Goal: Find contact information: Find contact information

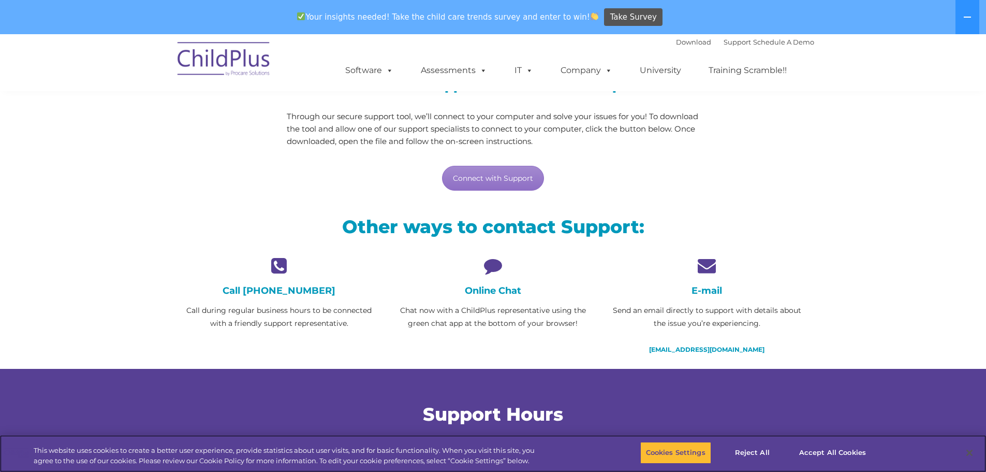
scroll to position [112, 0]
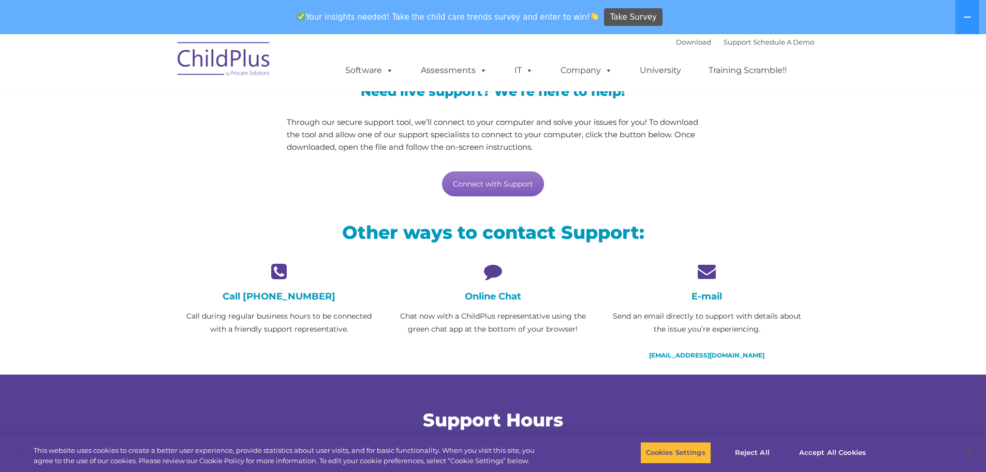
click at [485, 189] on link "Connect with Support" at bounding box center [493, 183] width 102 height 25
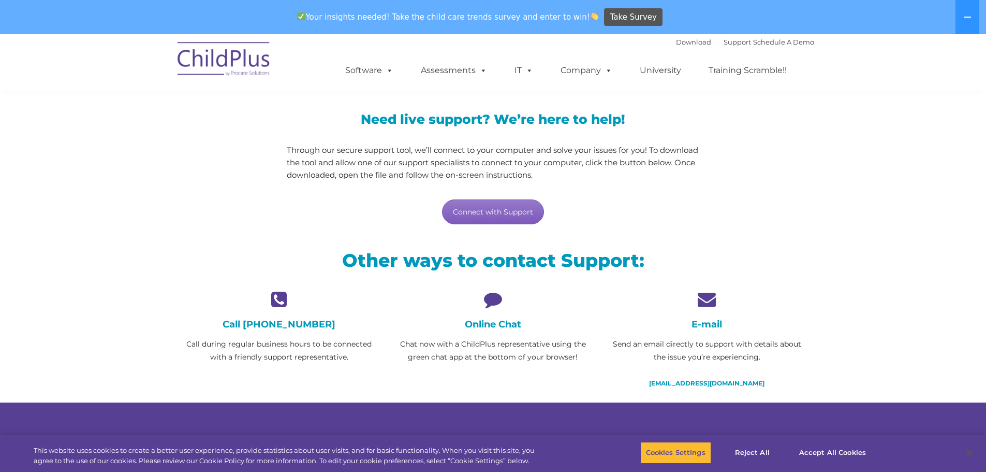
scroll to position [104, 0]
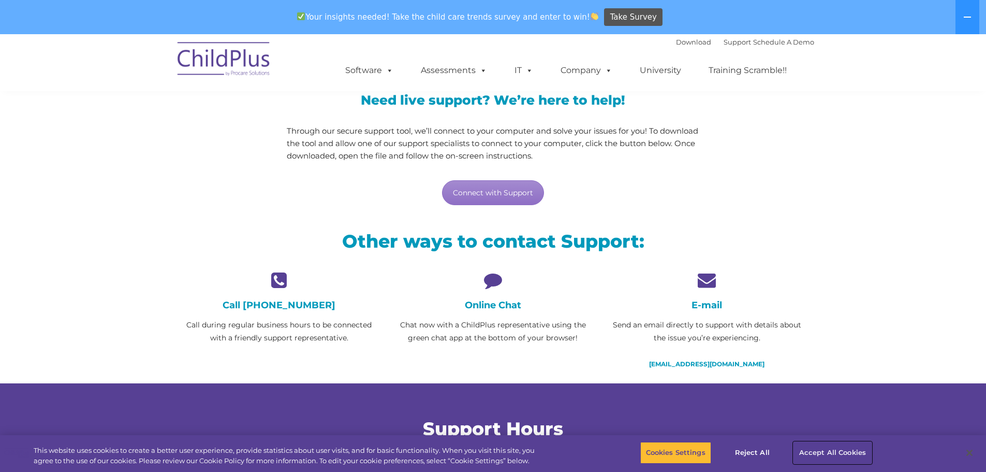
click at [818, 454] on button "Accept All Cookies" at bounding box center [833, 453] width 78 height 22
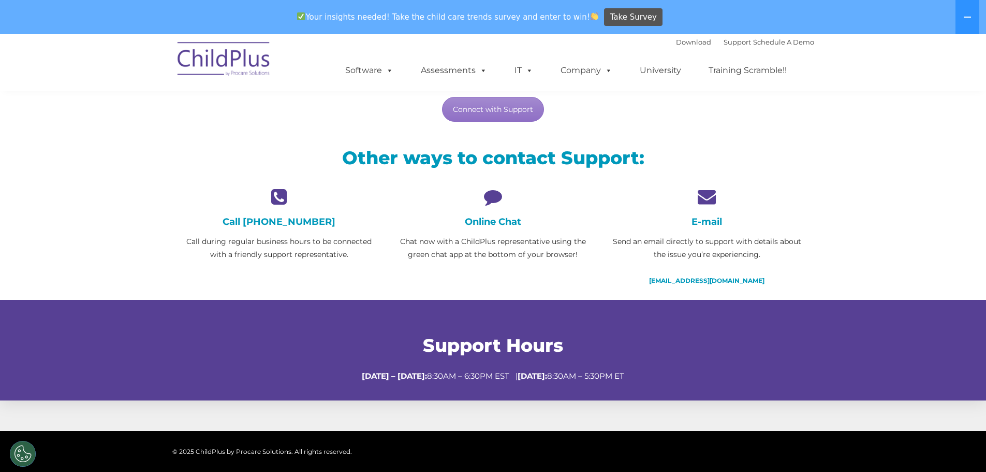
scroll to position [337, 0]
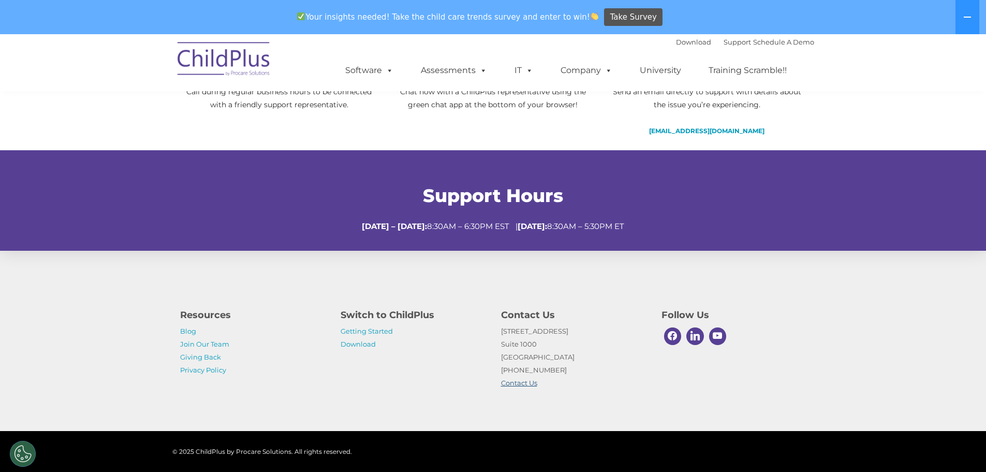
click at [522, 383] on link "Contact Us" at bounding box center [519, 382] width 36 height 8
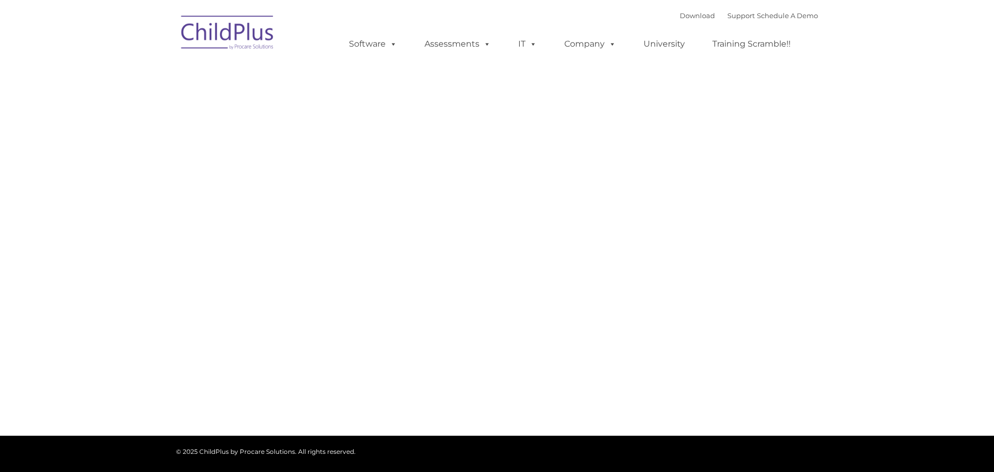
type input ""
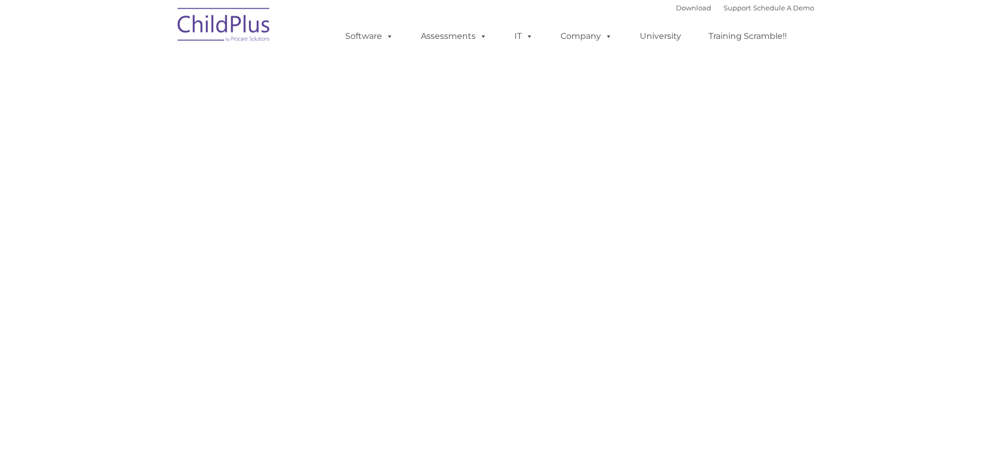
select select "MEDIUM"
